Goal: Task Accomplishment & Management: Use online tool/utility

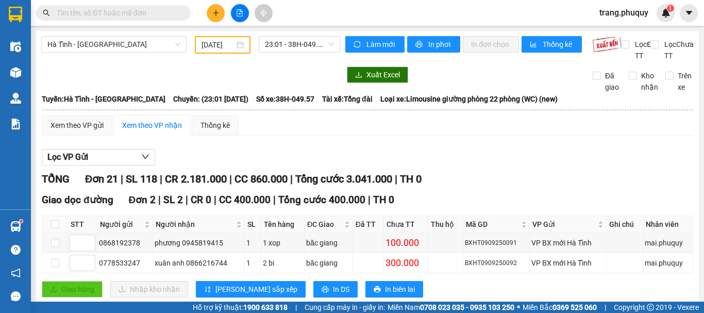
click at [241, 15] on icon "file-add" at bounding box center [239, 12] width 7 height 7
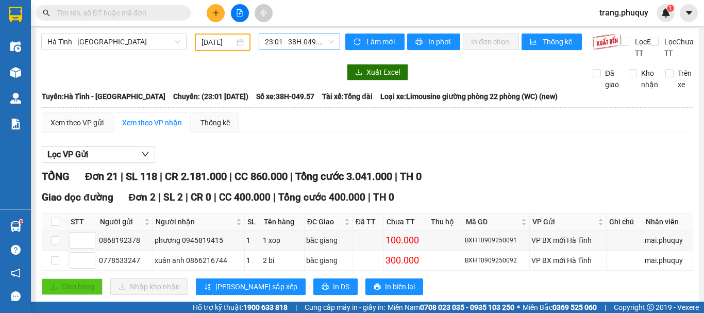
click at [300, 40] on span "23:01 - 38H-049.57" at bounding box center [299, 41] width 69 height 15
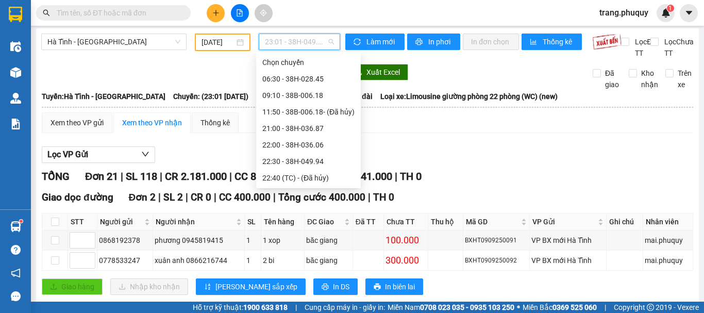
click at [311, 189] on div "23:00 - 38H-028.74" at bounding box center [308, 194] width 92 height 11
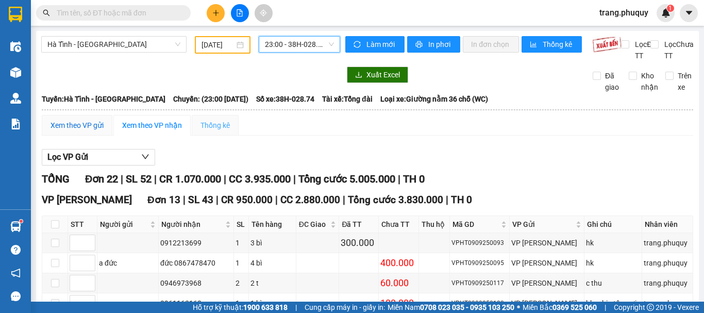
click at [59, 131] on div "Xem theo VP gửi" at bounding box center [76, 125] width 53 height 11
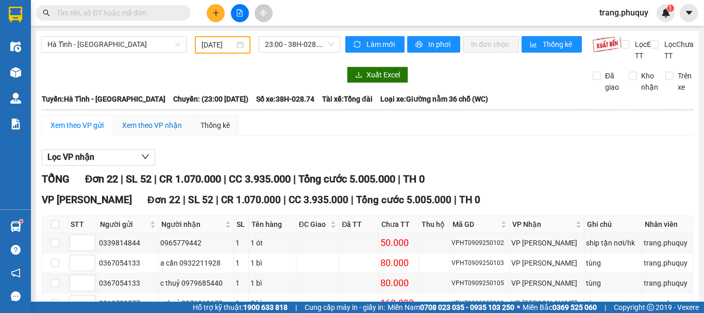
click at [166, 131] on div "Xem theo VP nhận" at bounding box center [152, 125] width 60 height 11
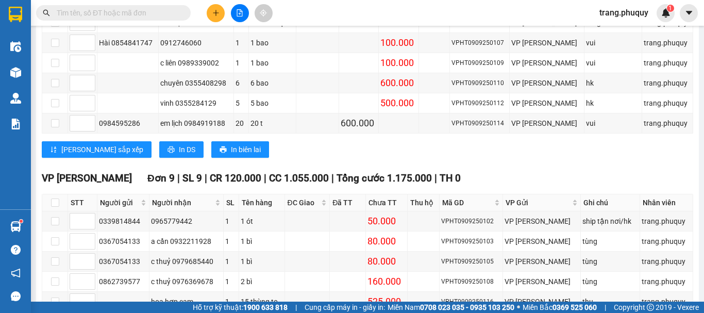
scroll to position [516, 0]
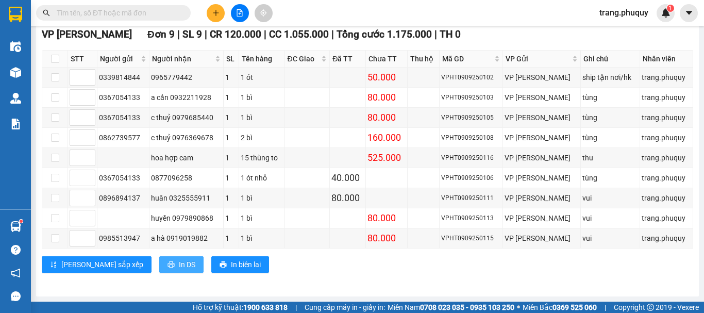
click at [179, 265] on span "In DS" at bounding box center [187, 264] width 16 height 11
